Goal: Transaction & Acquisition: Purchase product/service

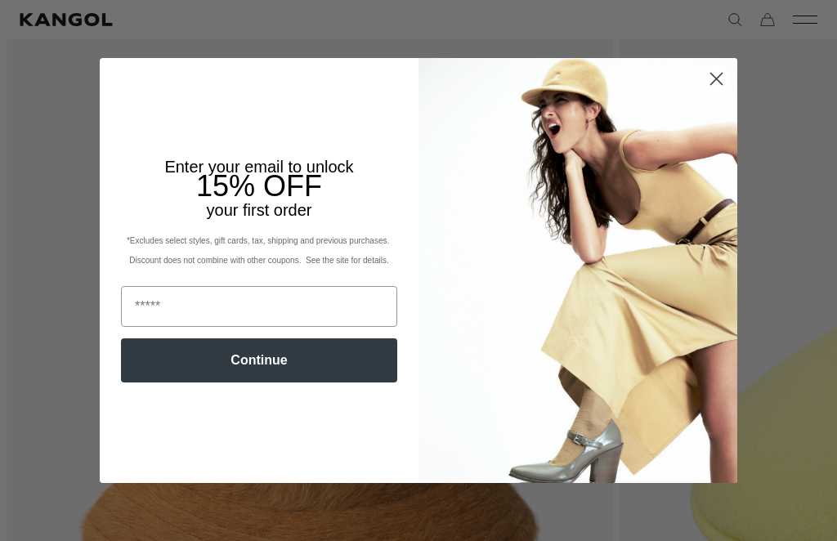
click at [715, 92] on circle "Close dialog" at bounding box center [716, 78] width 27 height 27
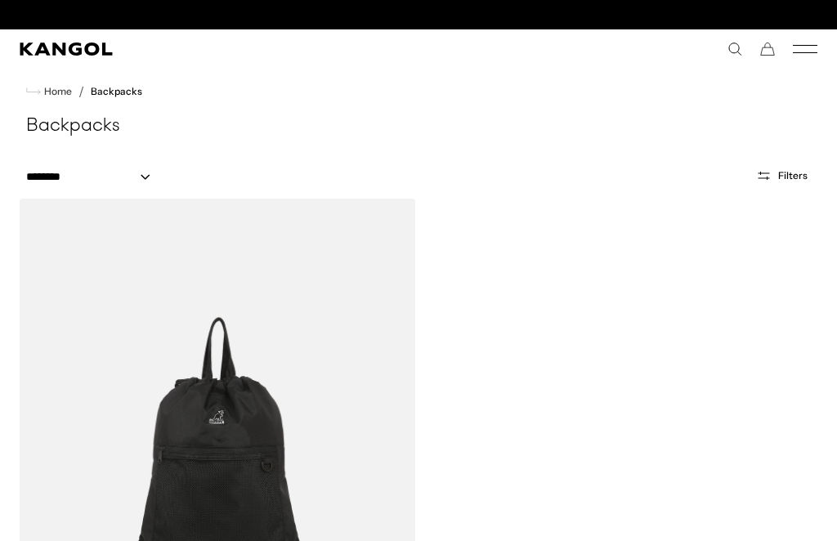
scroll to position [0, 337]
